Goal: Information Seeking & Learning: Check status

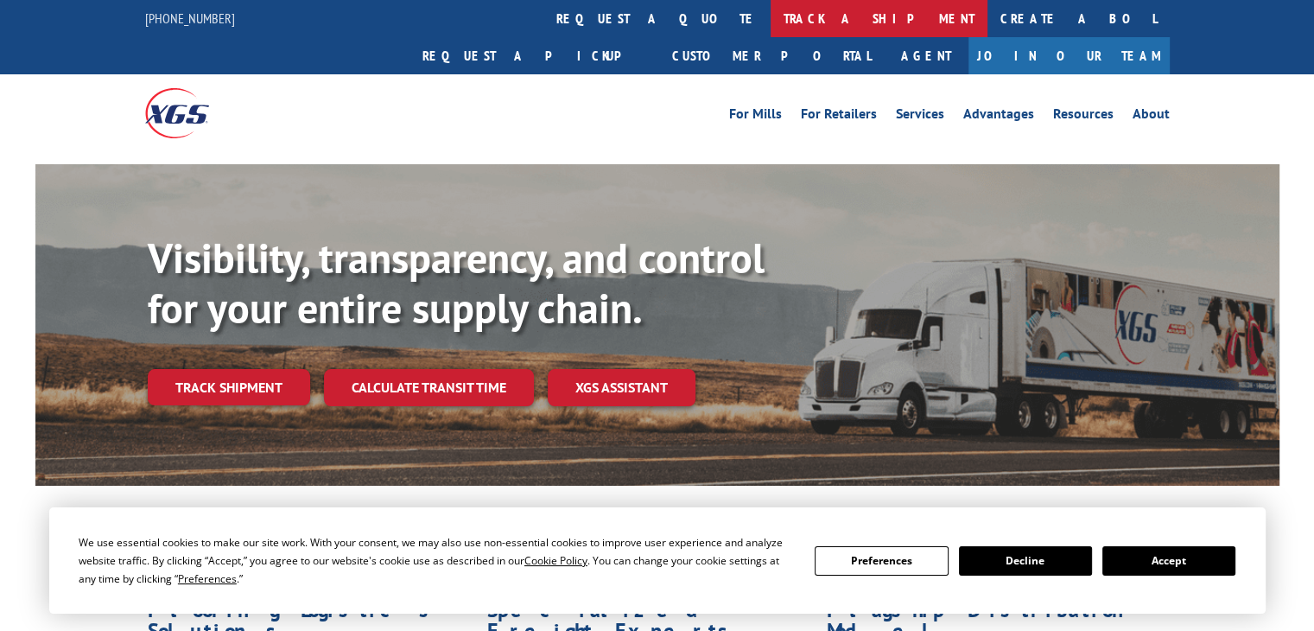
click at [771, 16] on link "track a shipment" at bounding box center [879, 18] width 217 height 37
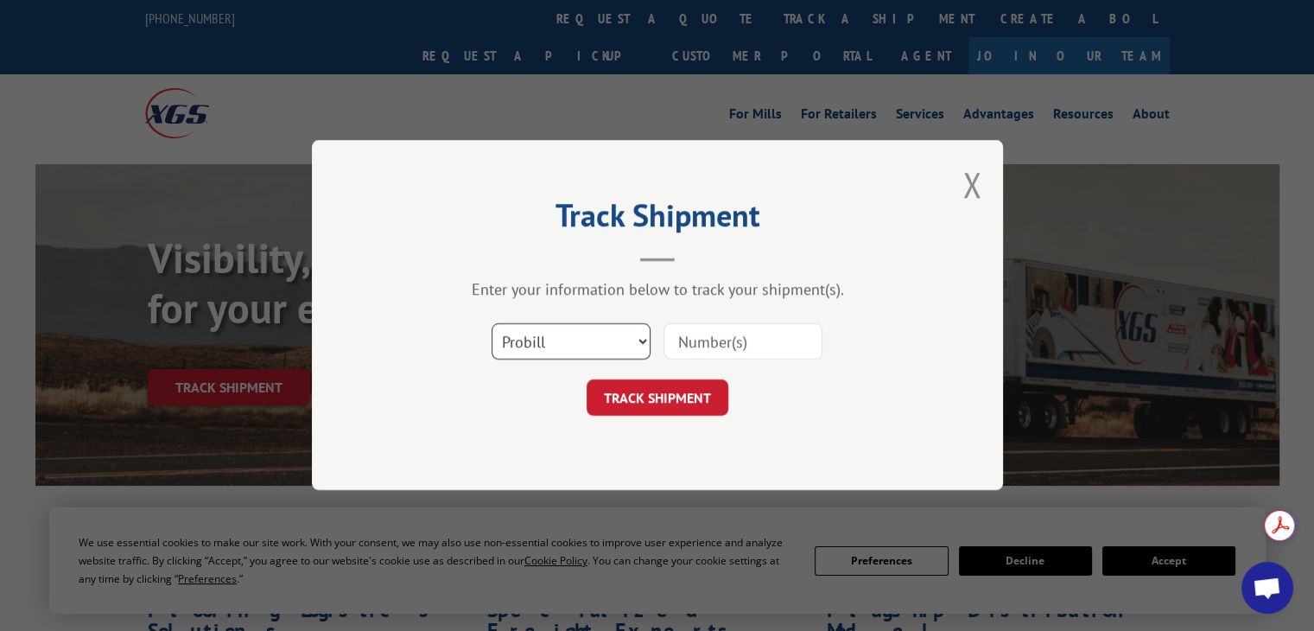
click at [554, 346] on select "Select category... Probill BOL PO" at bounding box center [571, 342] width 159 height 36
select select "bol"
click at [492, 324] on select "Select category... Probill BOL PO" at bounding box center [571, 342] width 159 height 36
click at [695, 349] on input at bounding box center [742, 342] width 159 height 36
type input "5549220"
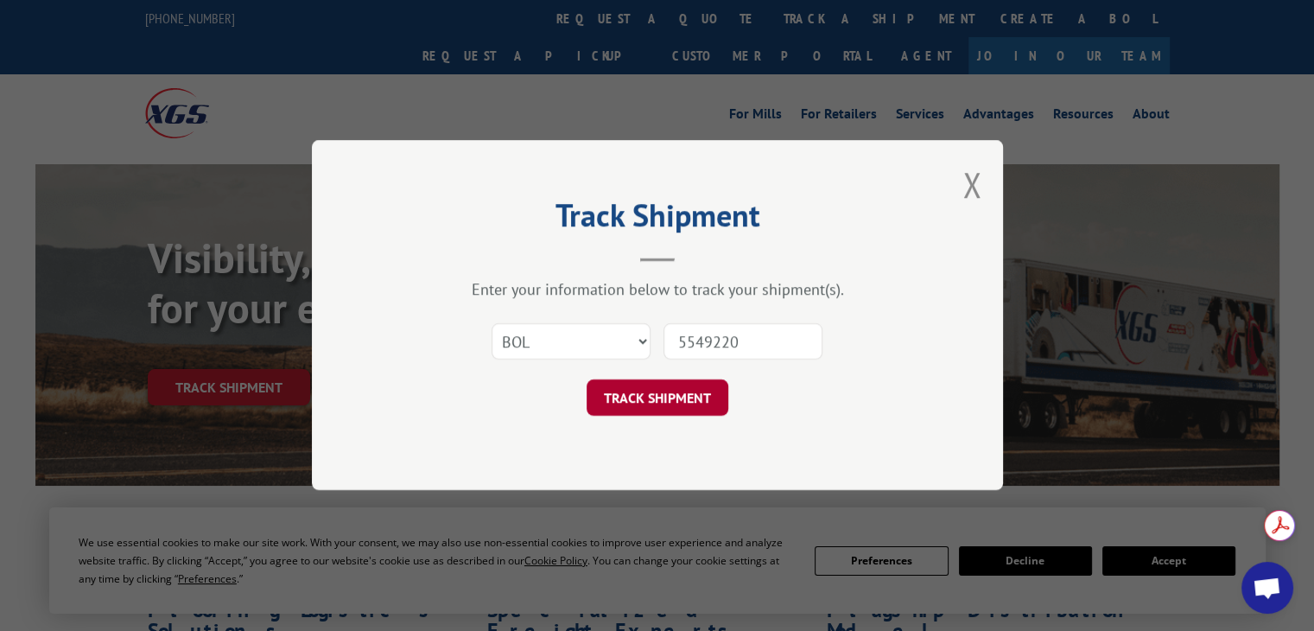
click at [652, 395] on button "TRACK SHIPMENT" at bounding box center [658, 398] width 142 height 36
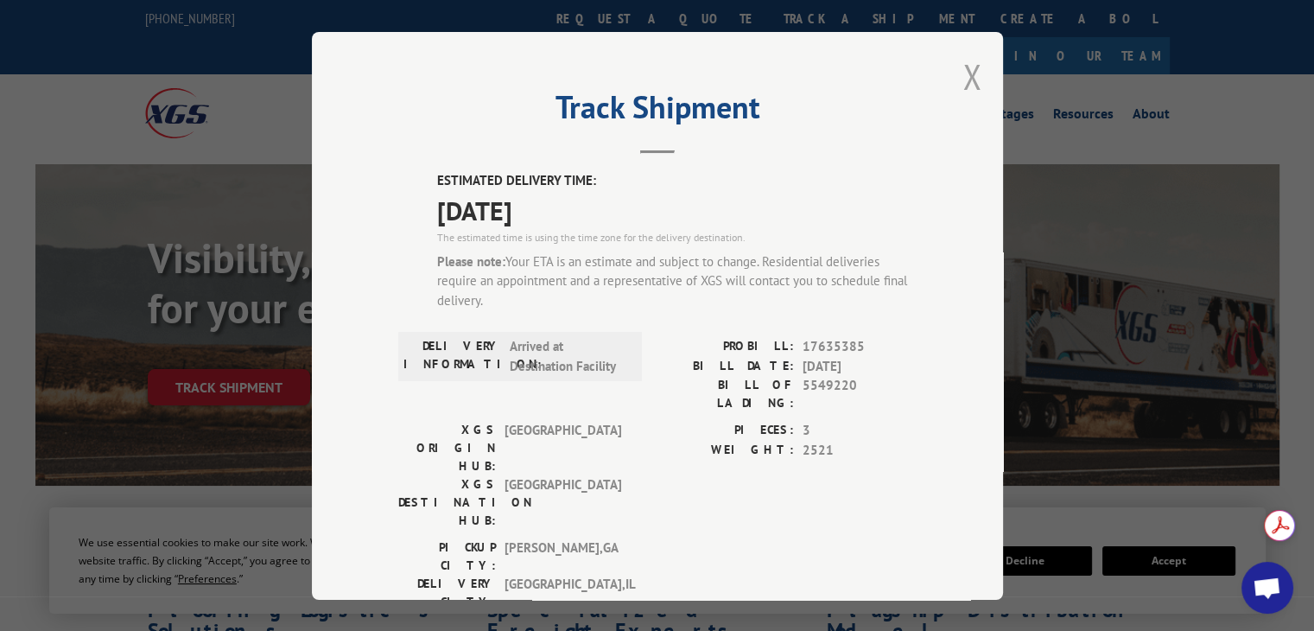
click at [962, 69] on button "Close modal" at bounding box center [971, 77] width 19 height 46
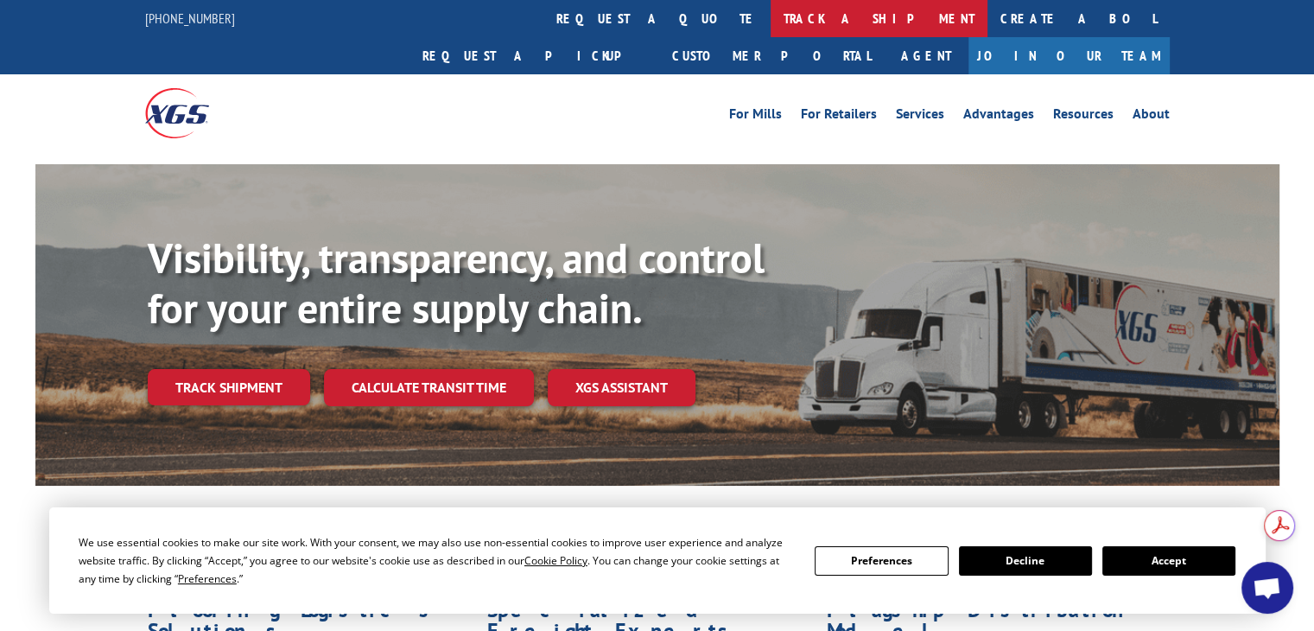
click at [771, 12] on link "track a shipment" at bounding box center [879, 18] width 217 height 37
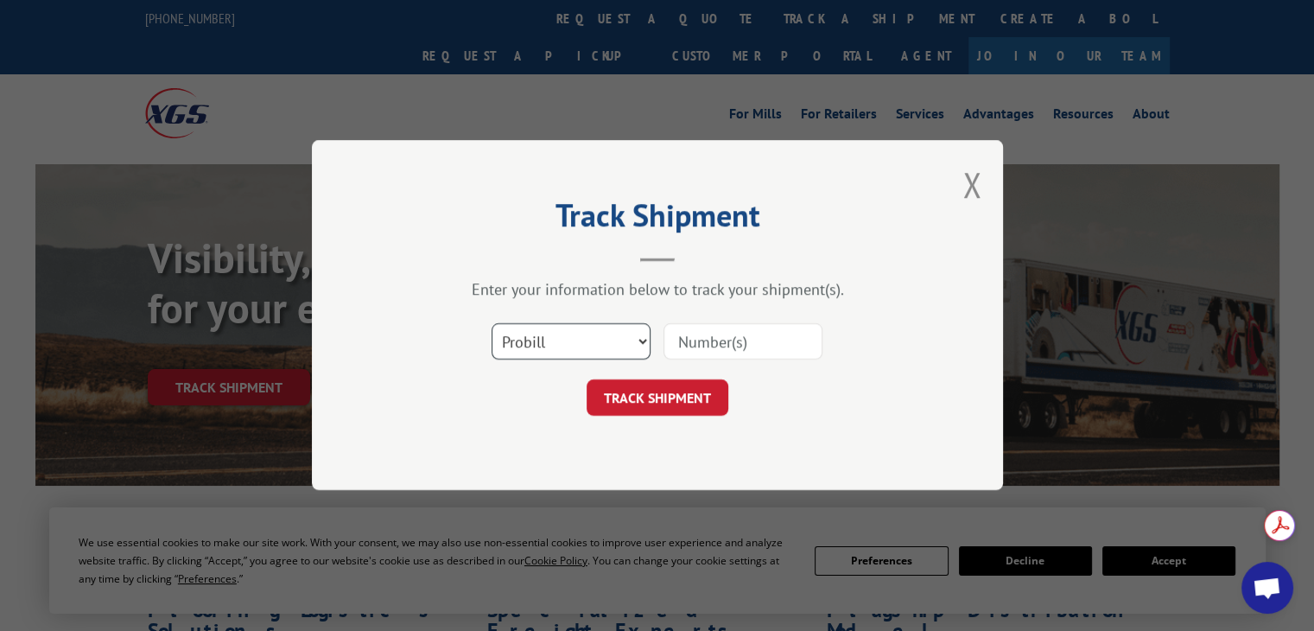
click at [562, 336] on select "Select category... Probill BOL PO" at bounding box center [571, 342] width 159 height 36
select select "bol"
click at [492, 324] on select "Select category... Probill BOL PO" at bounding box center [571, 342] width 159 height 36
click at [705, 333] on input at bounding box center [742, 342] width 159 height 36
type input "5549221"
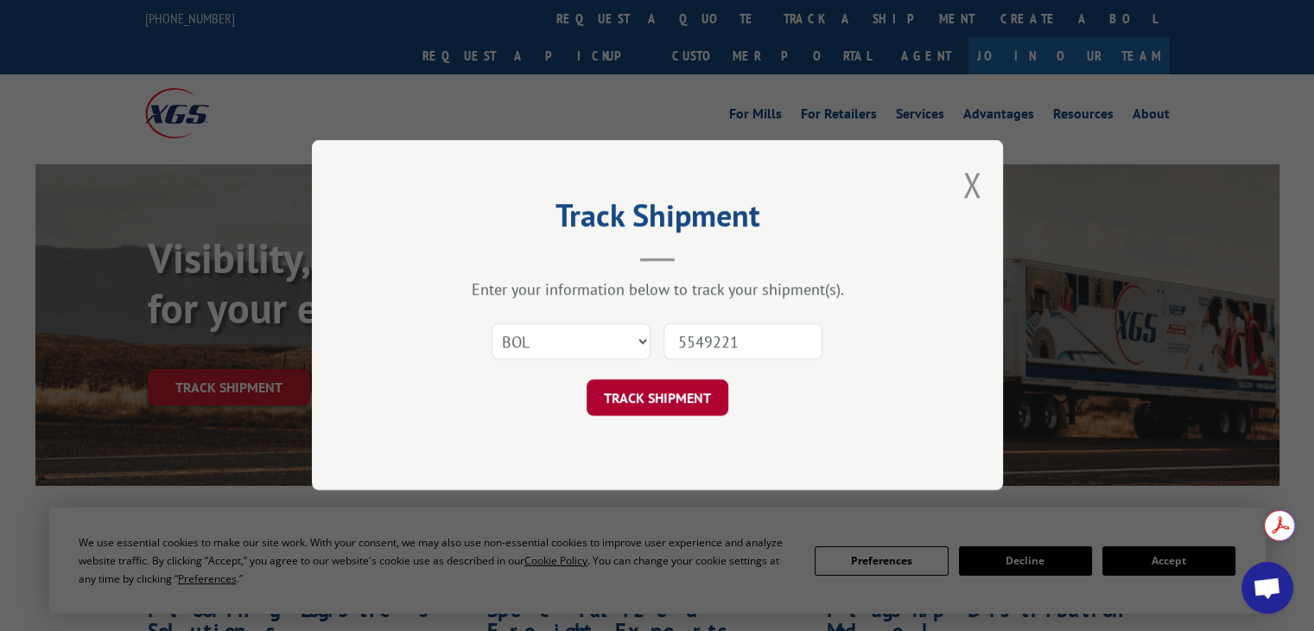
click at [677, 397] on button "TRACK SHIPMENT" at bounding box center [658, 398] width 142 height 36
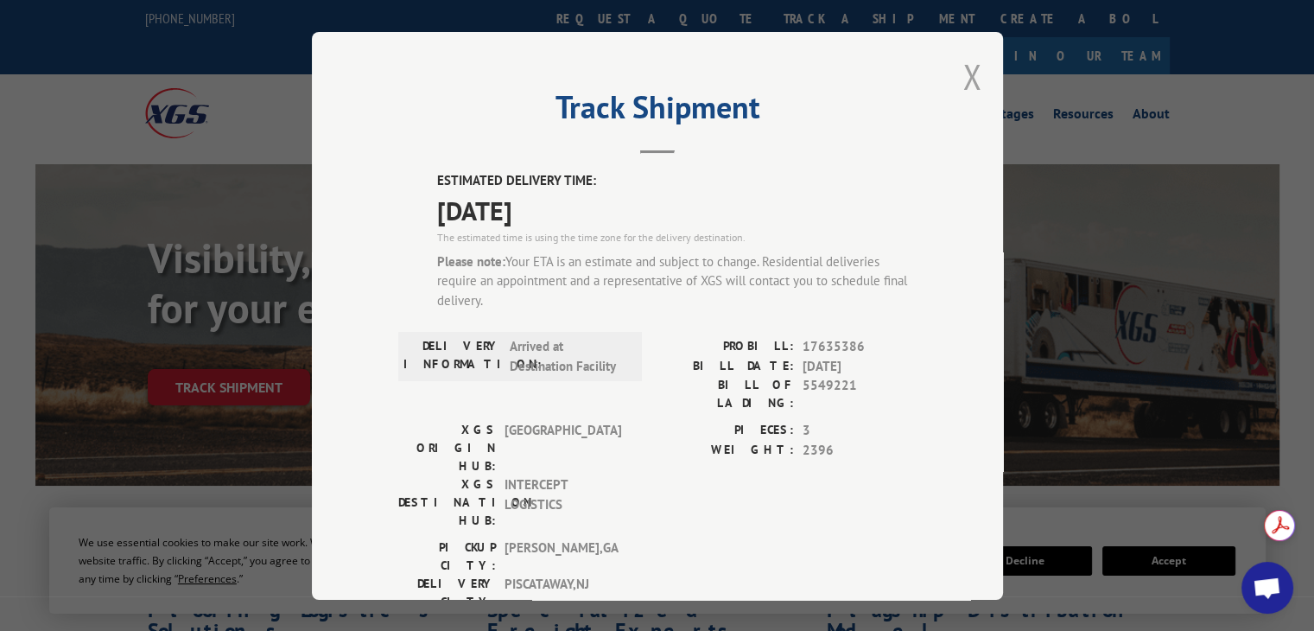
click at [966, 73] on button "Close modal" at bounding box center [971, 77] width 19 height 46
